Goal: Download file/media

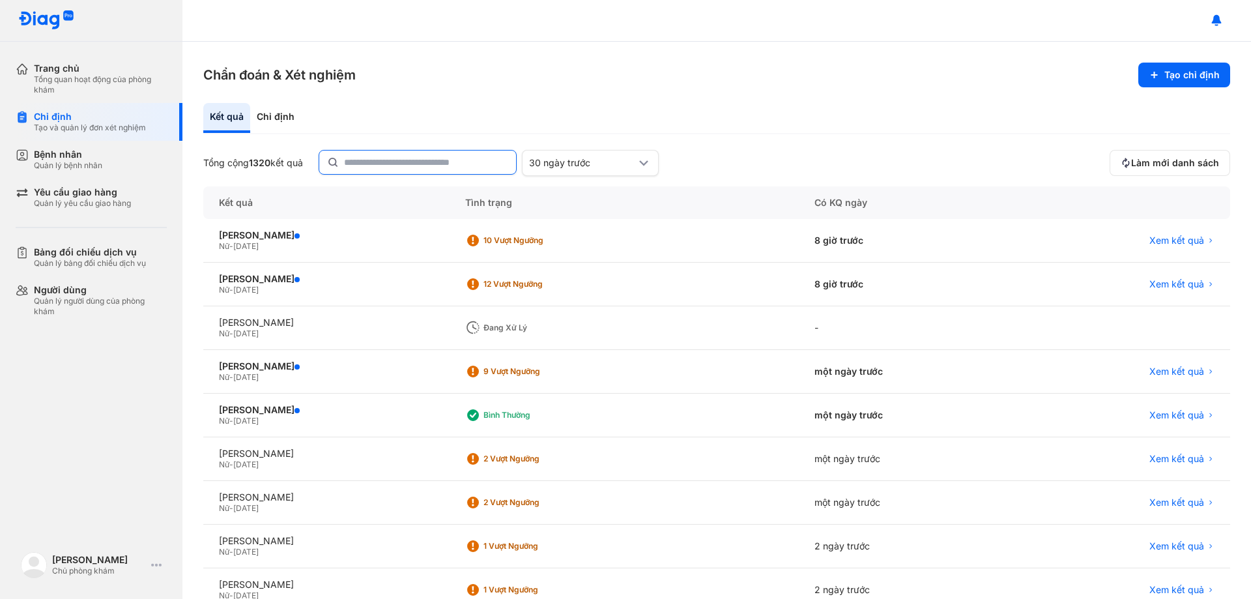
click at [386, 158] on input "text" at bounding box center [426, 162] width 164 height 23
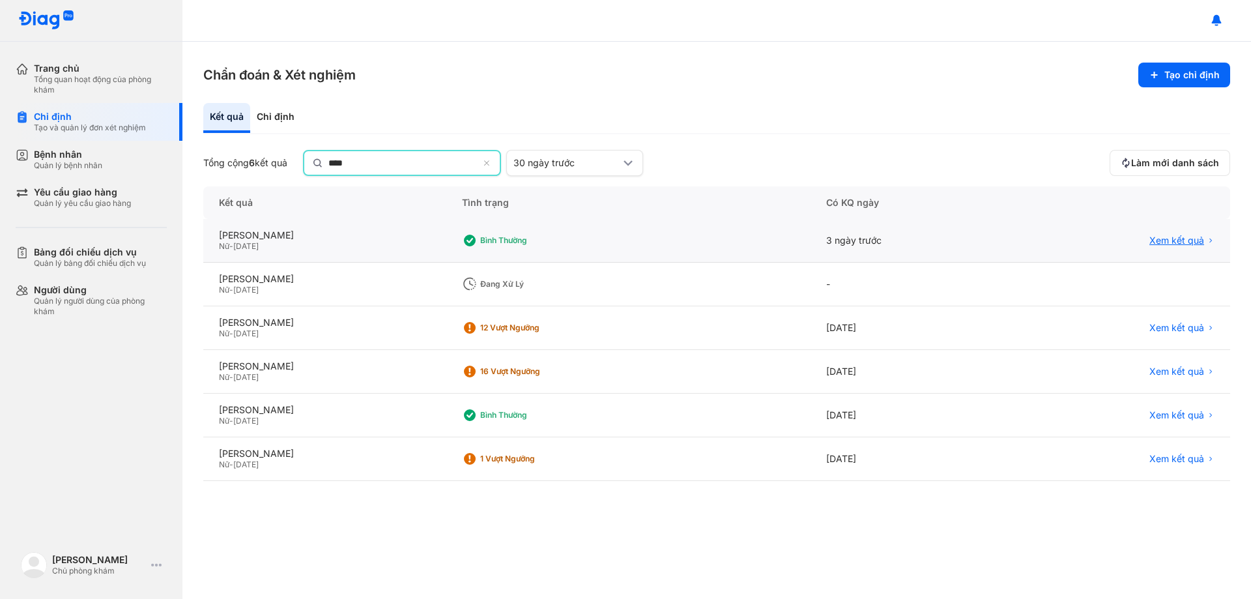
type input "****"
click at [1159, 244] on span "Xem kết quả" at bounding box center [1177, 241] width 55 height 12
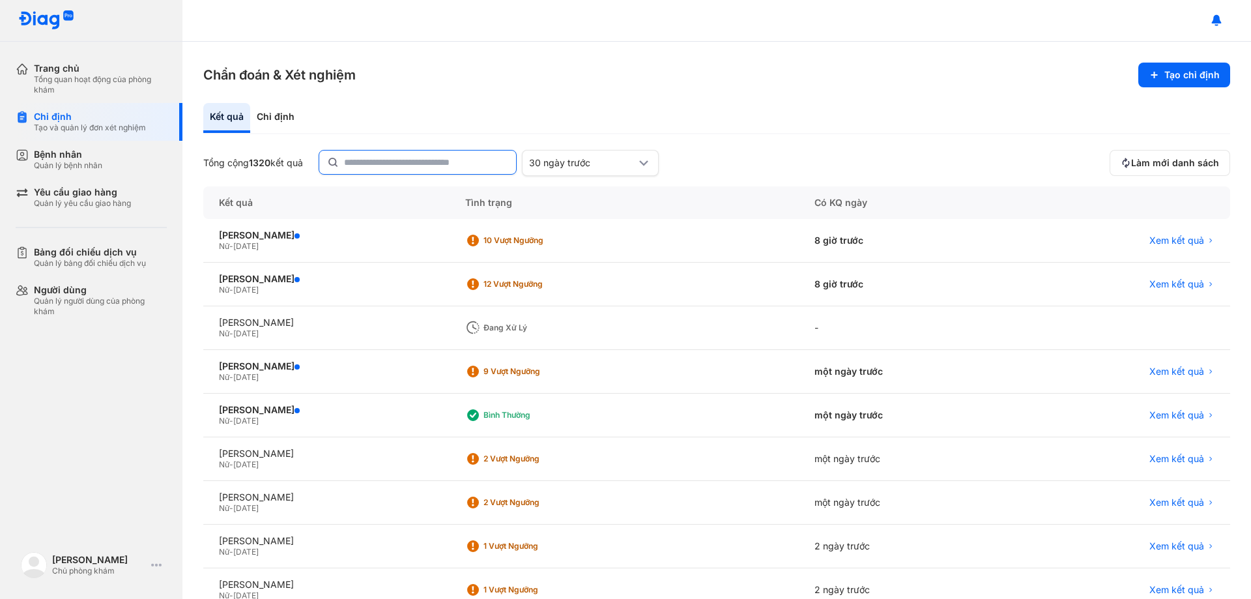
click at [426, 160] on input "text" at bounding box center [426, 162] width 164 height 23
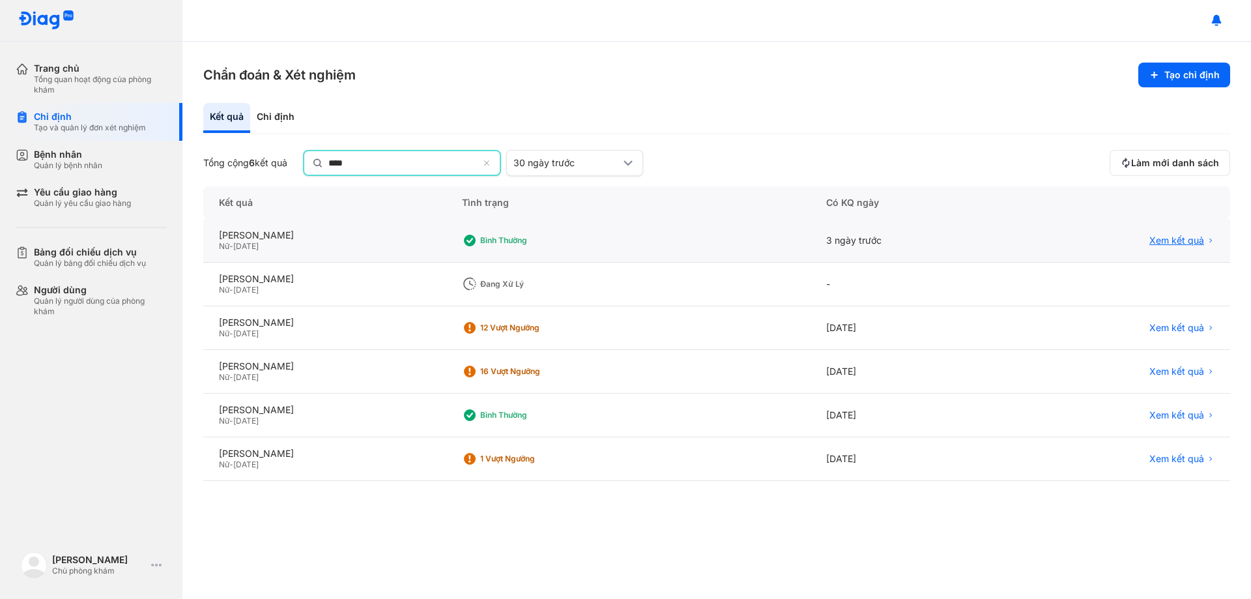
type input "****"
click at [1183, 238] on span "Xem kết quả" at bounding box center [1177, 242] width 55 height 12
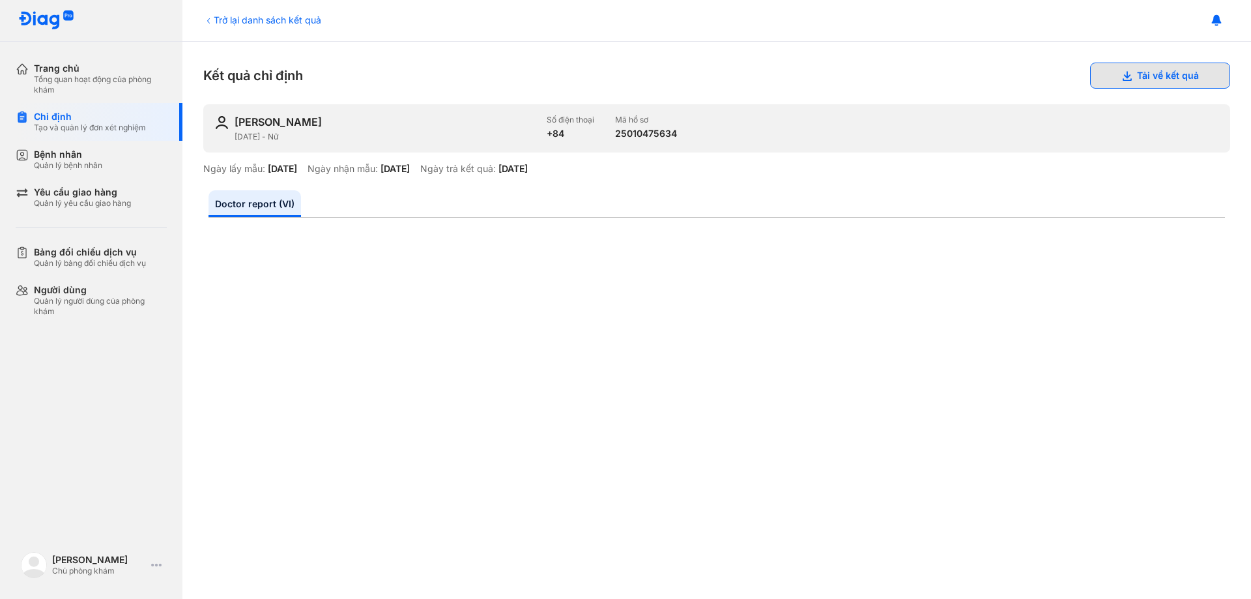
click at [1161, 78] on button "Tải về kết quả" at bounding box center [1160, 76] width 140 height 26
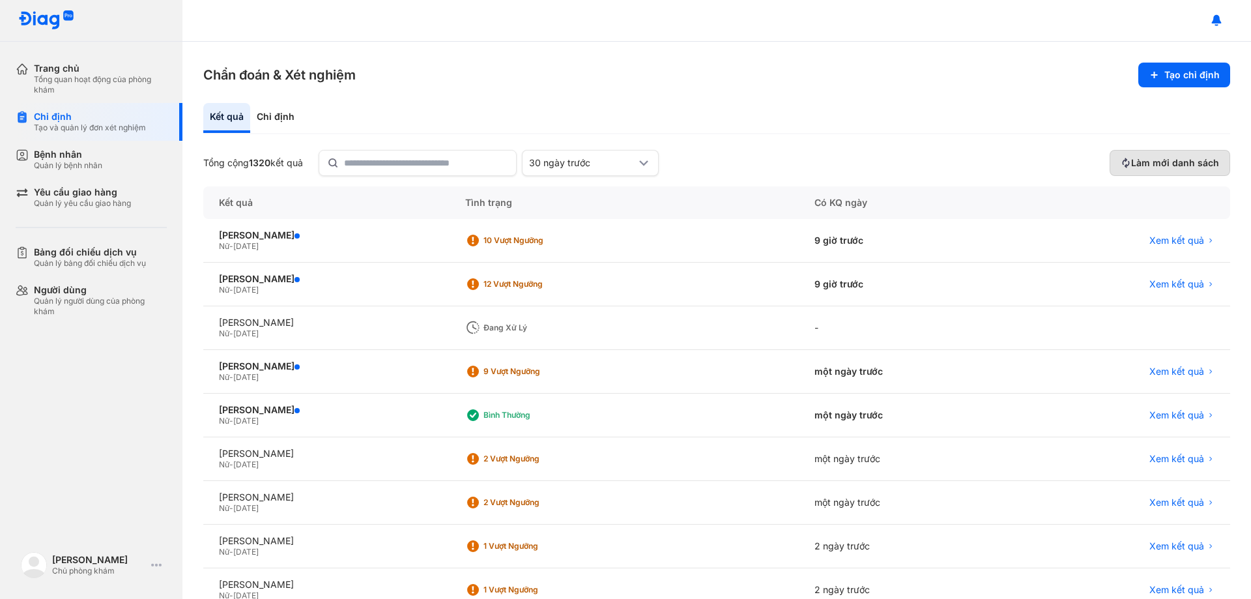
click at [1155, 156] on button "Làm mới danh sách" at bounding box center [1170, 163] width 121 height 26
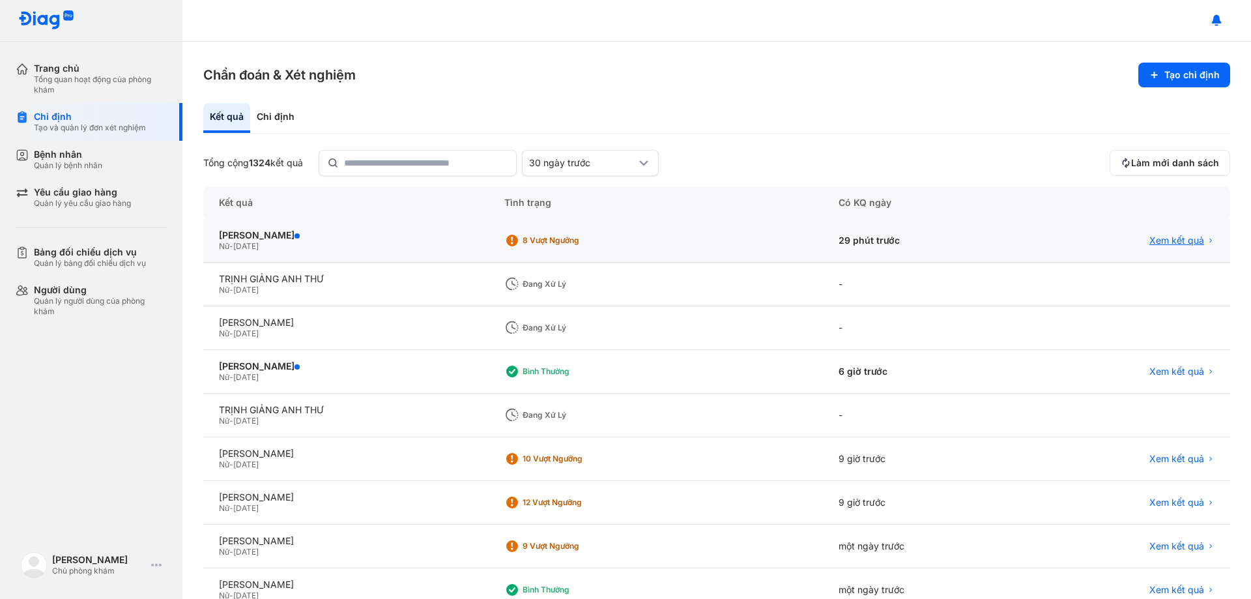
click at [1153, 235] on span "Xem kết quả" at bounding box center [1177, 241] width 55 height 12
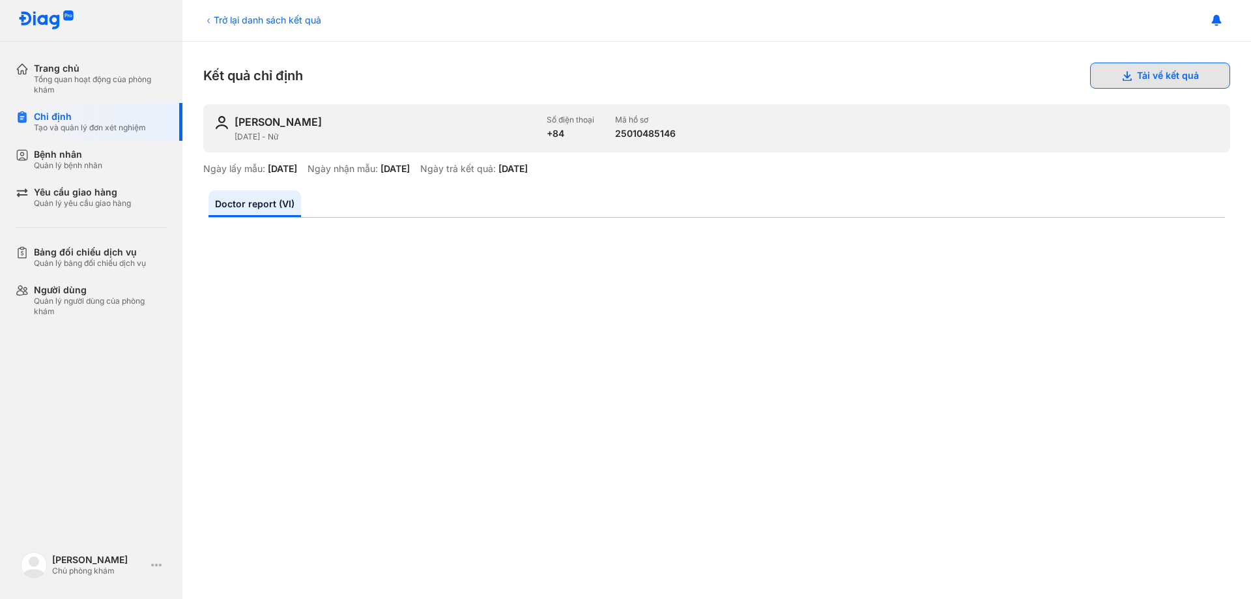
click at [1159, 73] on button "Tải về kết quả" at bounding box center [1160, 76] width 140 height 26
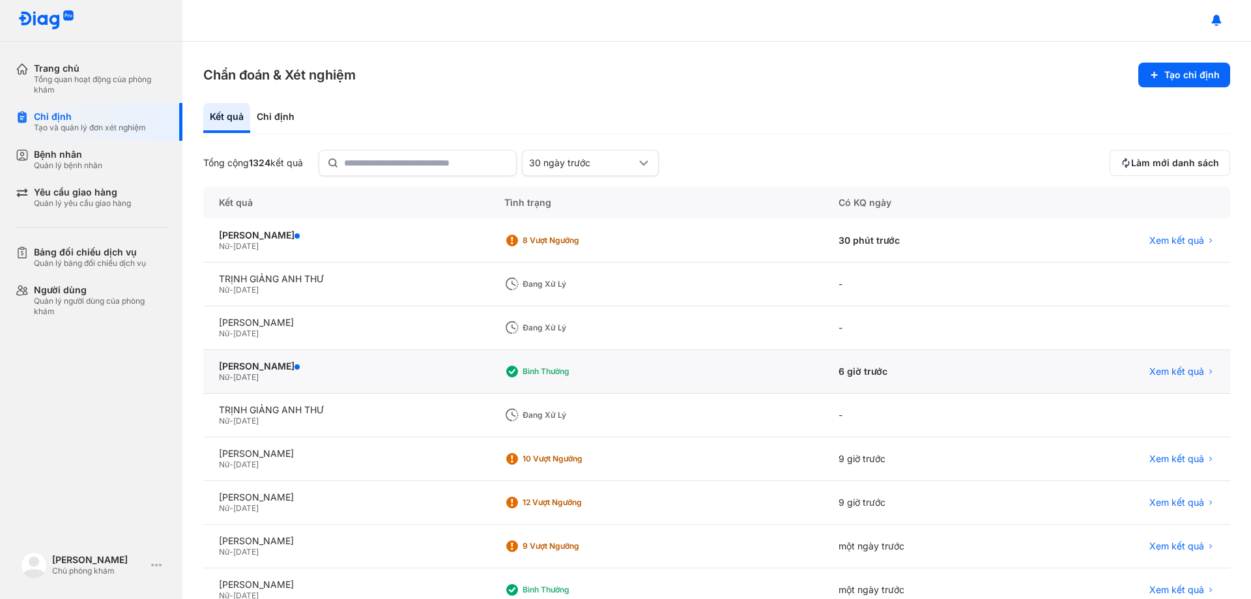
click at [1170, 364] on div "Xem kết quả" at bounding box center [1129, 372] width 203 height 44
click at [1169, 373] on span "Xem kết quả" at bounding box center [1177, 372] width 55 height 12
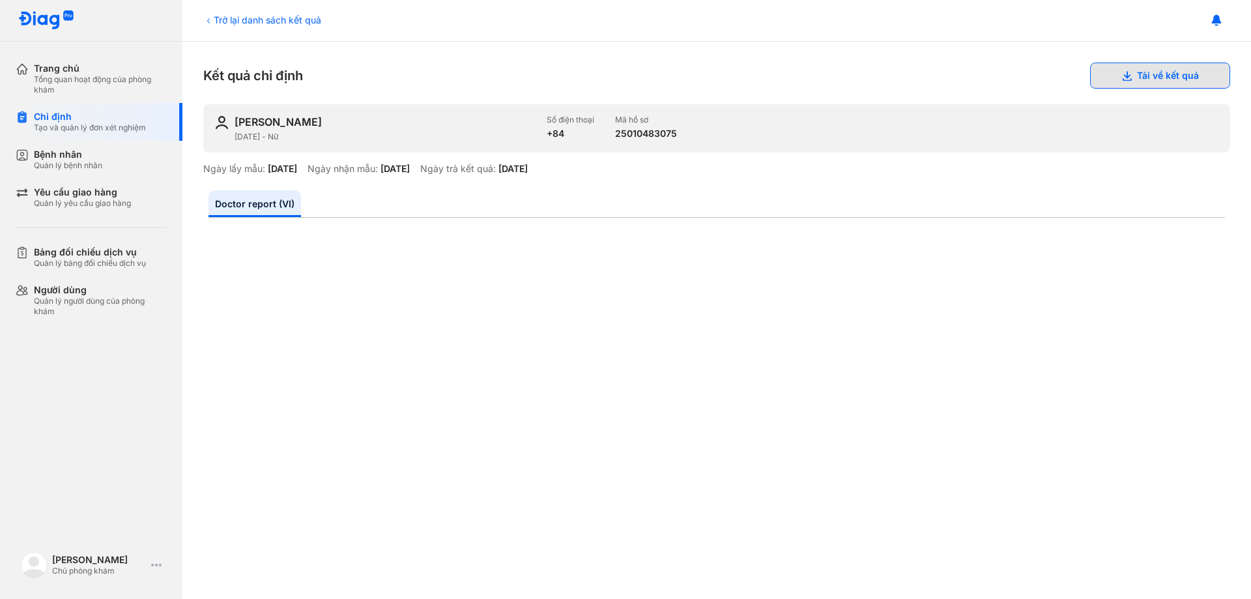
click at [1148, 72] on button "Tải về kết quả" at bounding box center [1160, 76] width 140 height 26
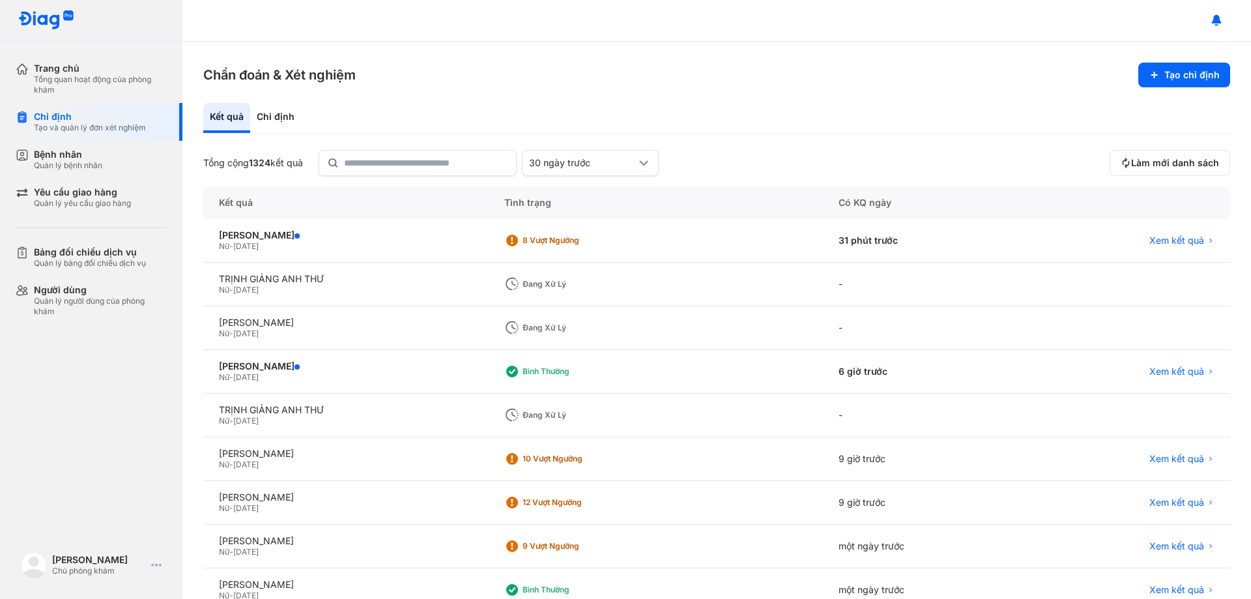
click at [791, 83] on section "Chẩn đoán & Xét nghiệm Tạo chỉ định" at bounding box center [716, 75] width 1027 height 25
click at [898, 53] on div "Chẩn đoán & Xét nghiệm Tạo chỉ định Kết quả Chỉ định Tổng cộng 1324 kết quả 30 …" at bounding box center [716, 320] width 1069 height 557
click at [424, 152] on input "text" at bounding box center [426, 162] width 163 height 23
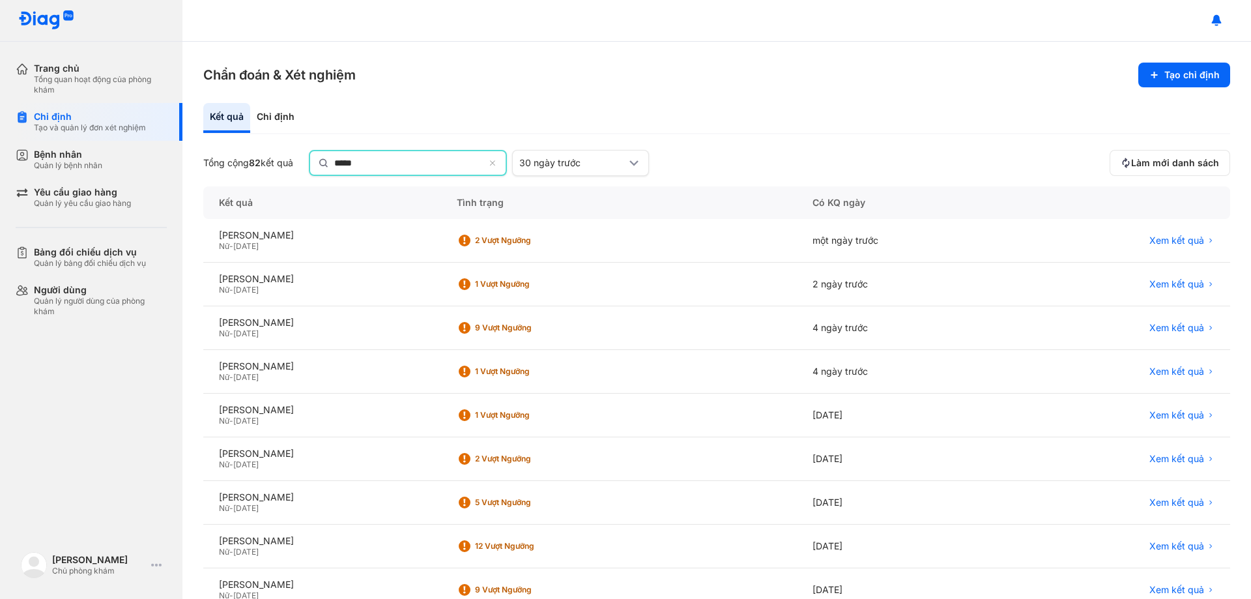
drag, startPoint x: 378, startPoint y: 171, endPoint x: 338, endPoint y: 163, distance: 41.2
click at [338, 163] on div "*****" at bounding box center [408, 163] width 198 height 26
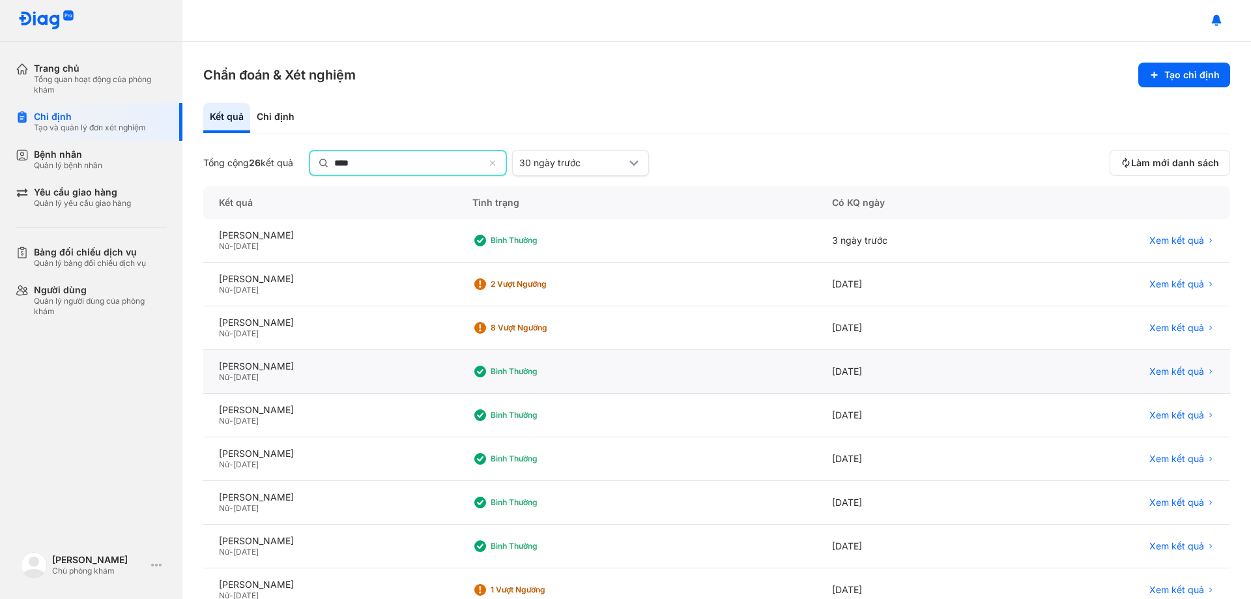
type input "***"
click at [1168, 359] on div "Xem kết quả" at bounding box center [1121, 372] width 218 height 44
click at [1172, 372] on span "Xem kết quả" at bounding box center [1177, 372] width 55 height 12
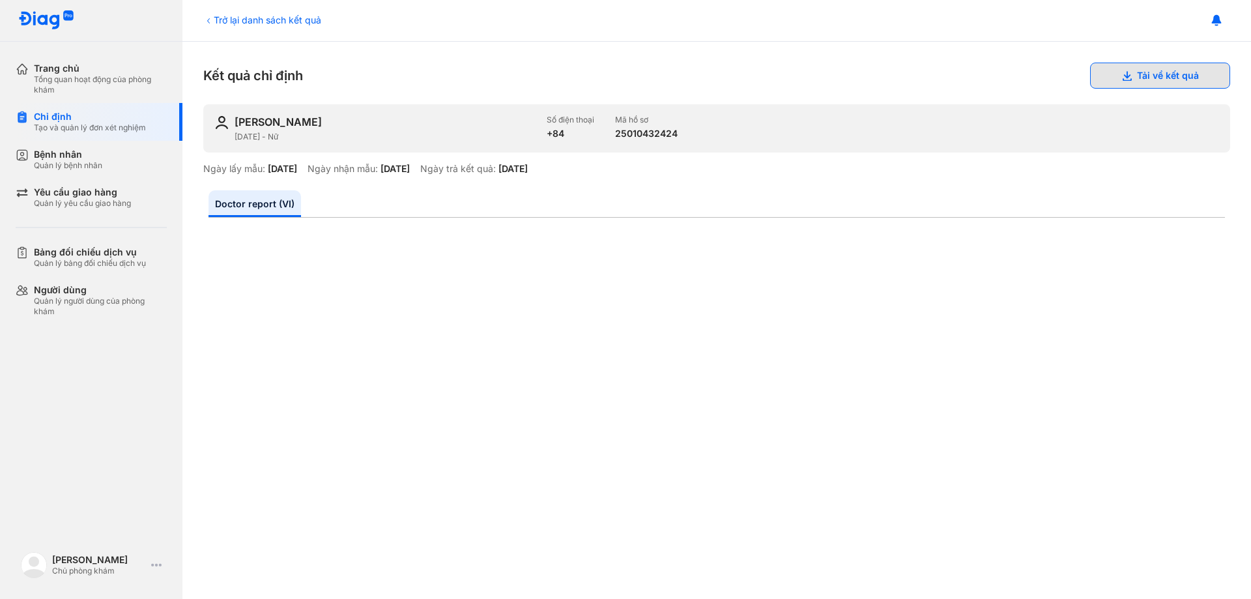
click at [1122, 76] on icon at bounding box center [1127, 75] width 10 height 10
